Goal: Navigation & Orientation: Find specific page/section

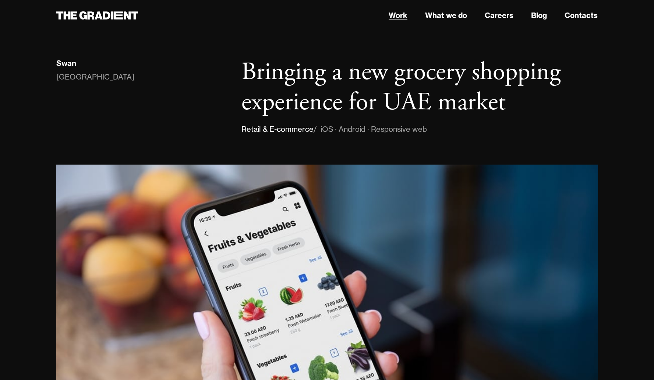
click at [396, 13] on link "Work" at bounding box center [398, 15] width 19 height 11
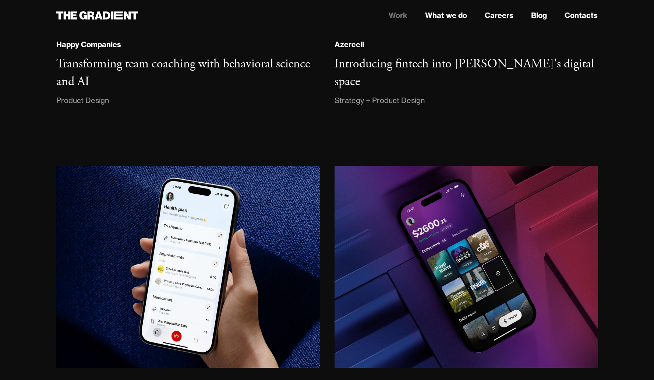
scroll to position [701, 0]
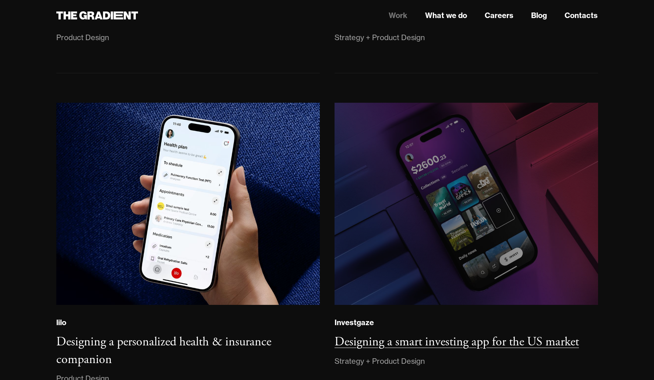
click at [423, 171] on img at bounding box center [466, 204] width 269 height 206
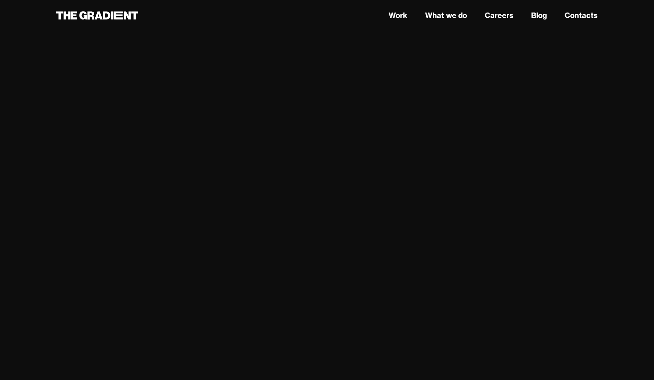
scroll to position [3868, 0]
